Goal: Find specific page/section: Find specific page/section

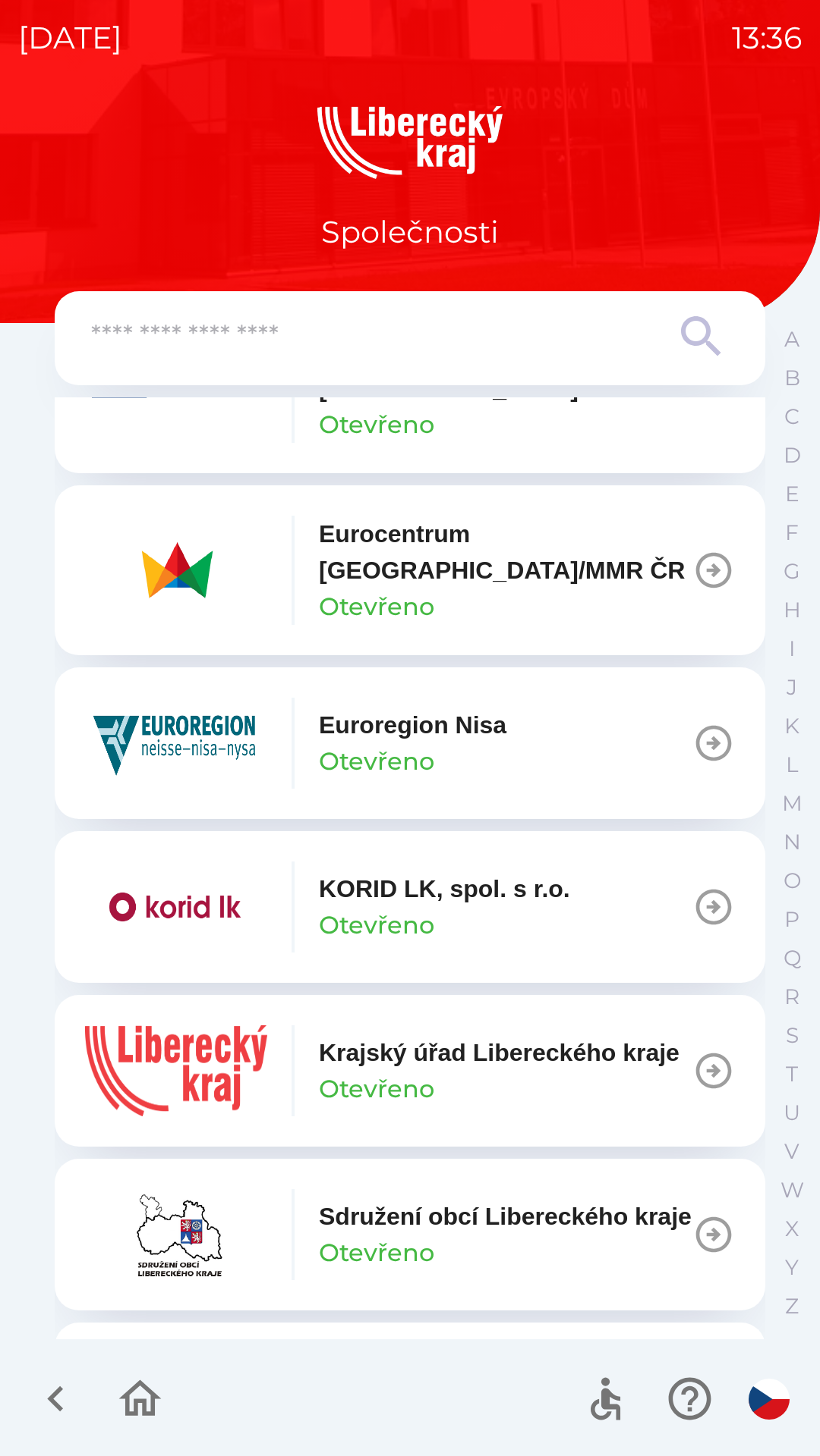
scroll to position [821, 0]
click at [695, 1041] on button "Krajský úřad Libereckého kraje [GEOGRAPHIC_DATA]" at bounding box center [409, 1071] width 711 height 152
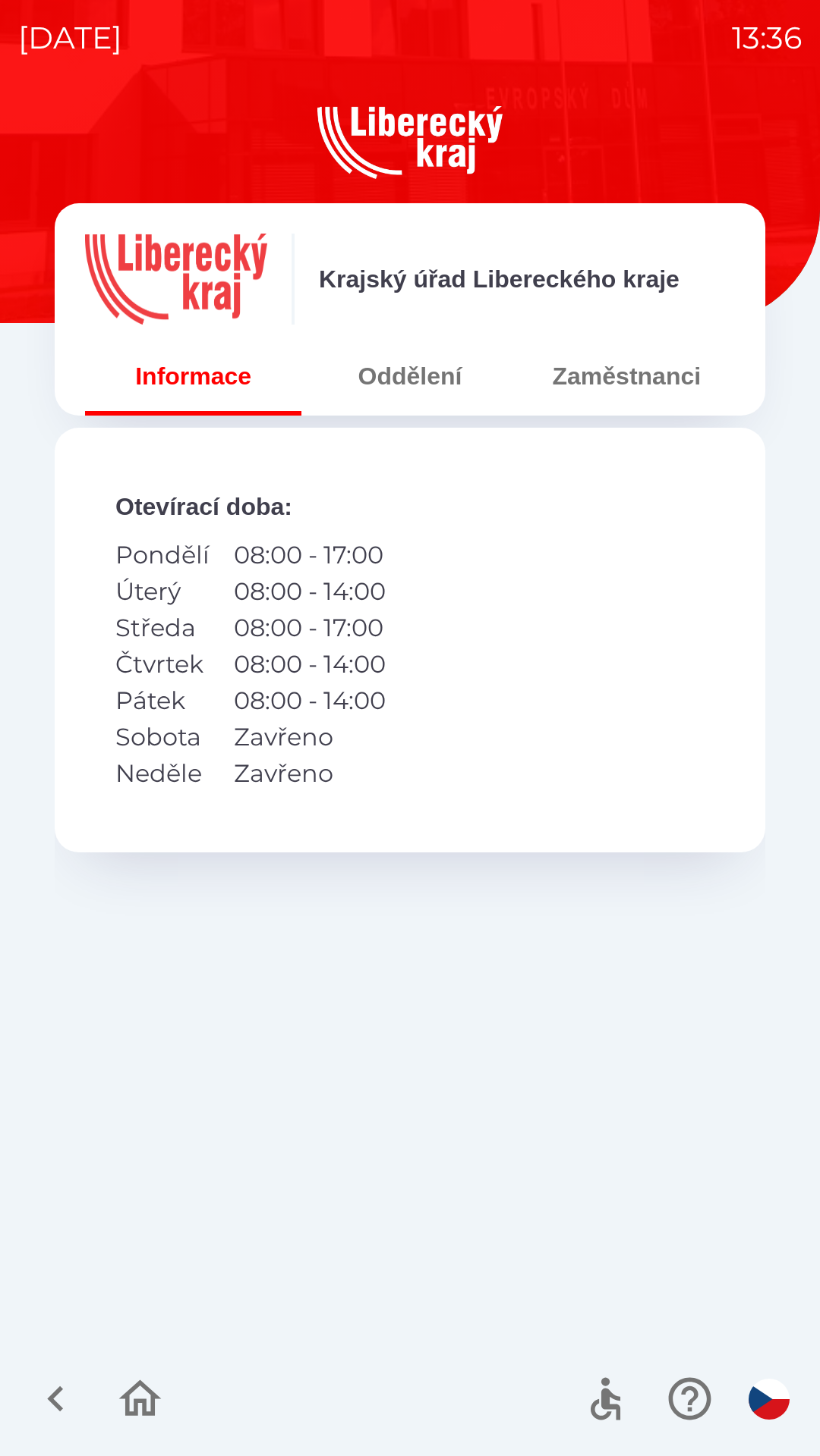
click at [432, 370] on button "Oddělení" at bounding box center [409, 376] width 216 height 54
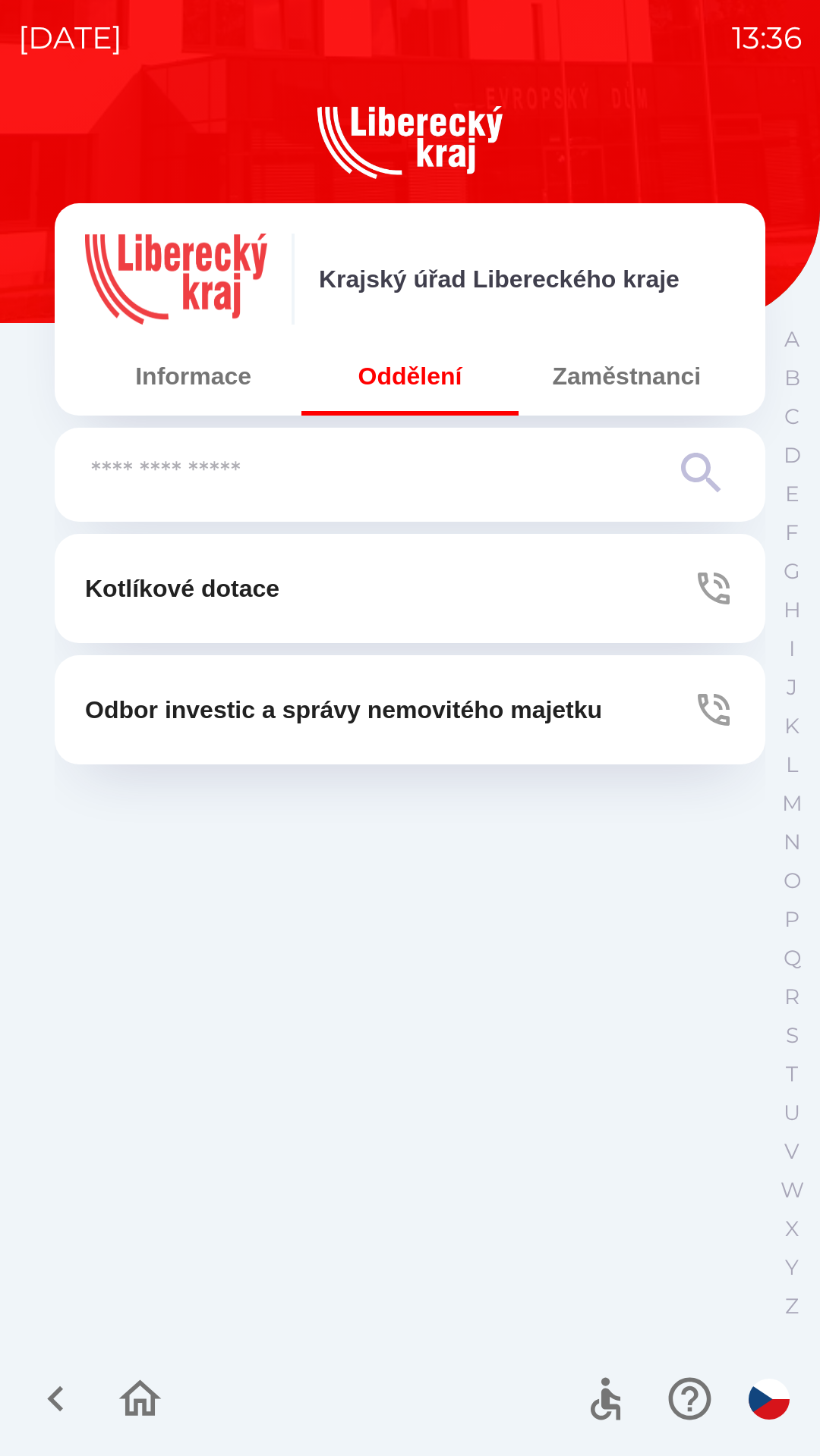
click at [593, 386] on button "Zaměstnanci" at bounding box center [626, 376] width 216 height 54
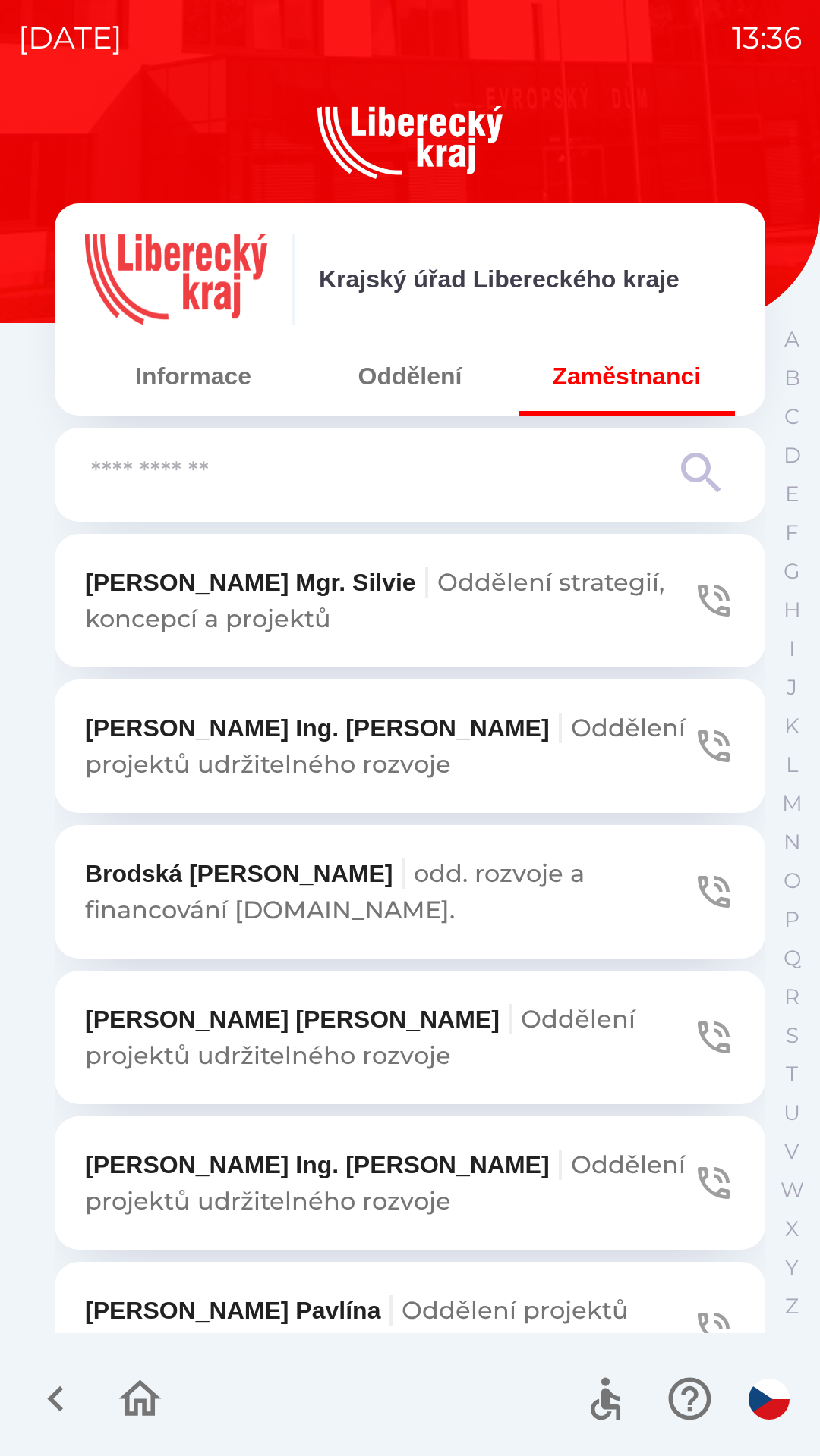
click at [448, 375] on button "Oddělení" at bounding box center [409, 376] width 216 height 54
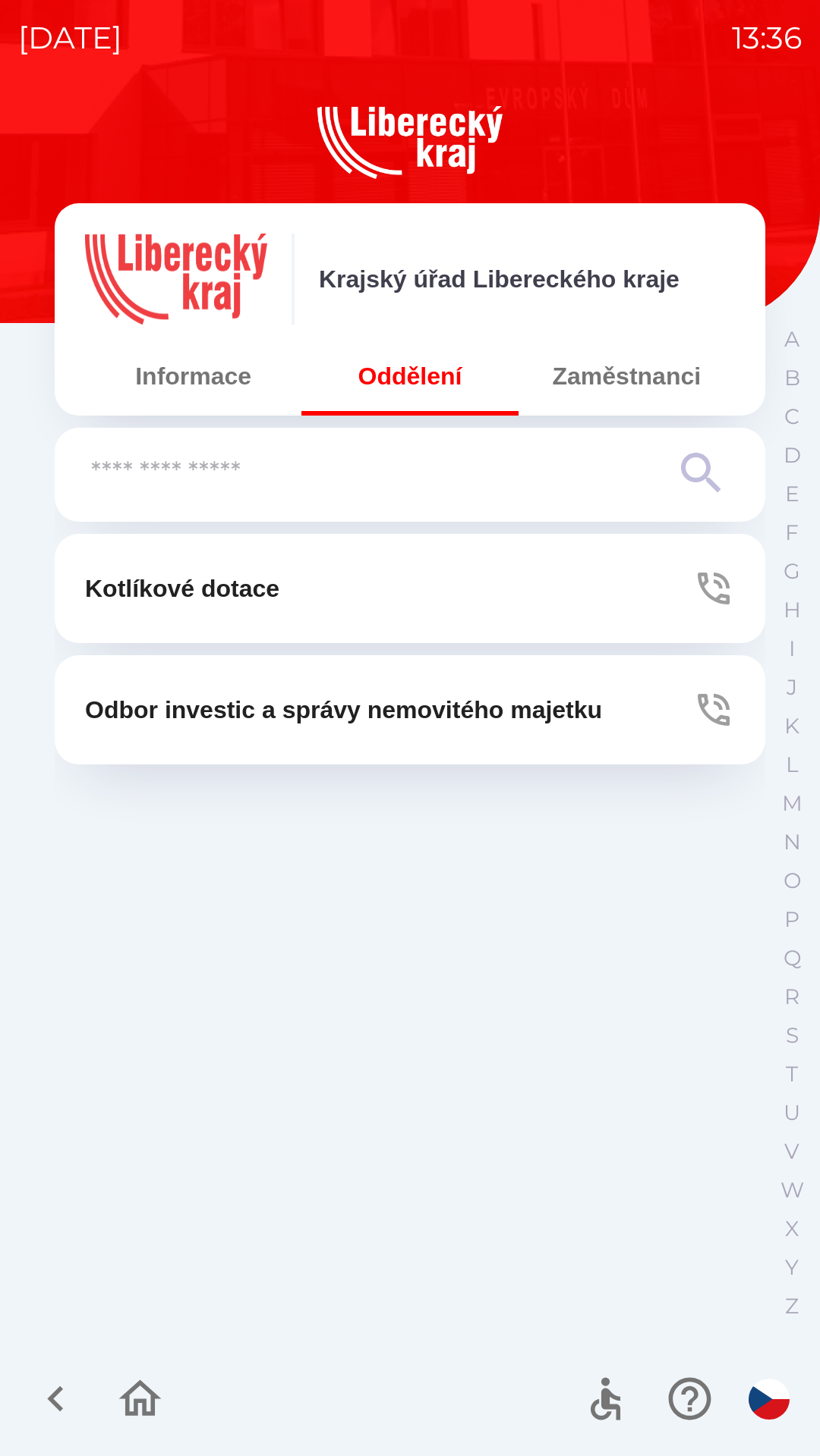
click at [660, 383] on button "Zaměstnanci" at bounding box center [626, 376] width 216 height 54
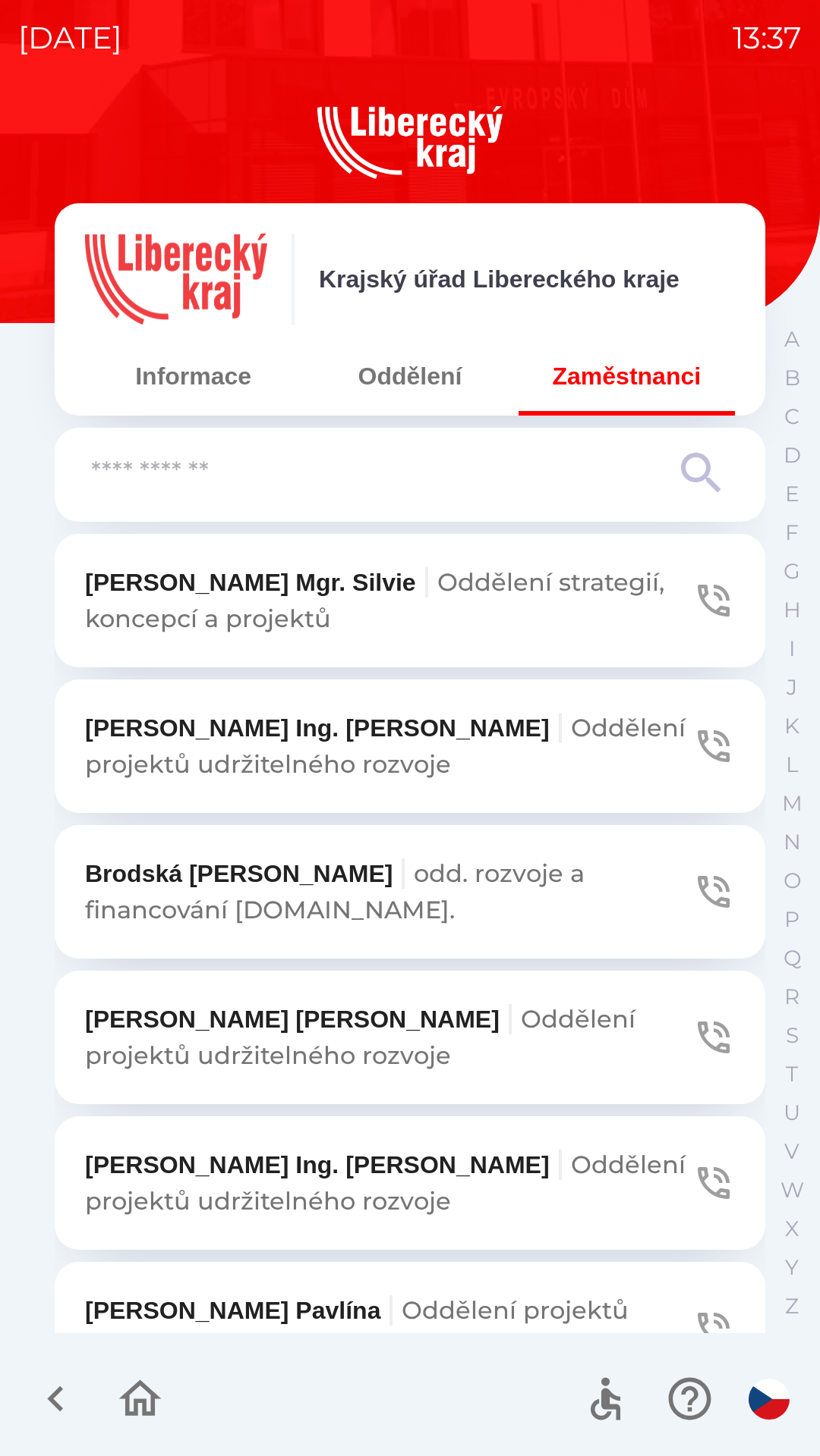
click at [54, 1397] on icon "button" at bounding box center [55, 1399] width 16 height 26
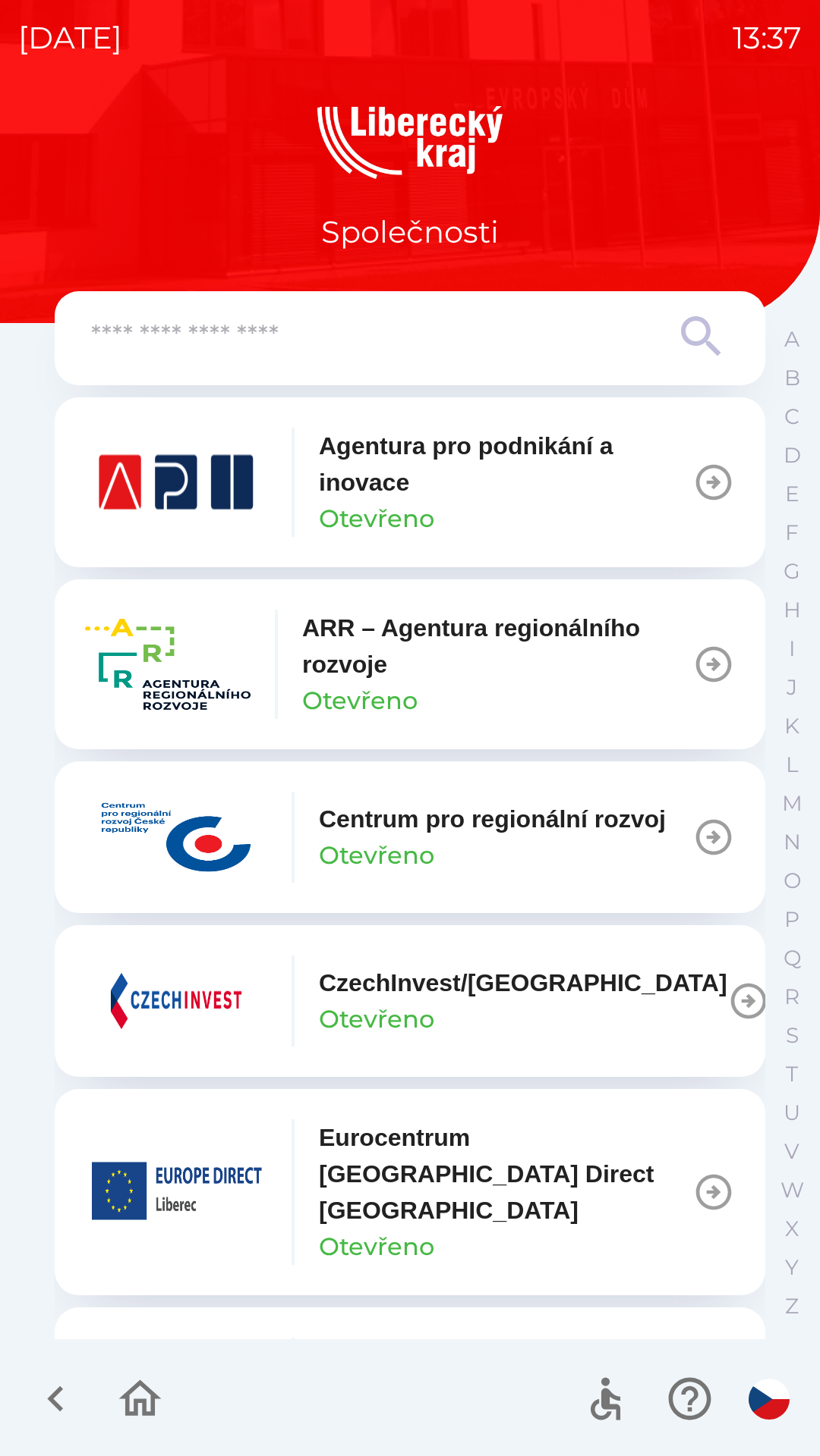
click at [61, 1395] on icon "button" at bounding box center [55, 1398] width 51 height 51
